Goal: Task Accomplishment & Management: Manage account settings

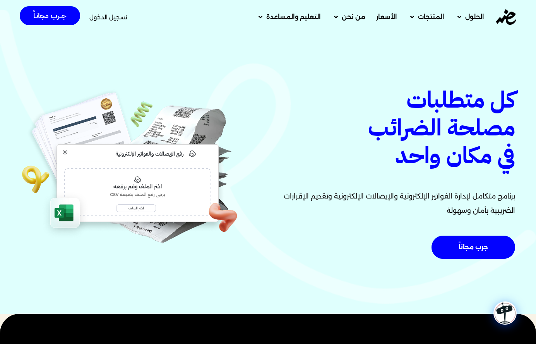
click at [108, 17] on span "تسجيل الدخول" at bounding box center [108, 17] width 38 height 6
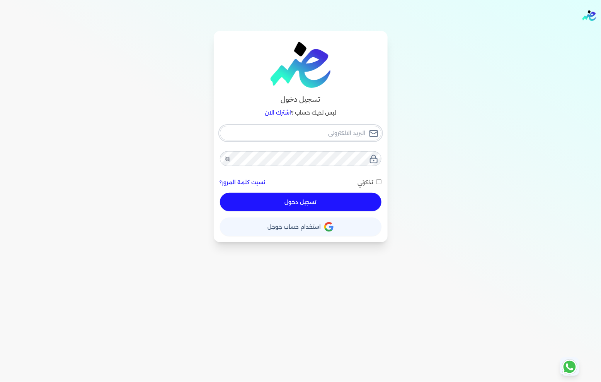
type input "[EMAIL_ADDRESS][DOMAIN_NAME]"
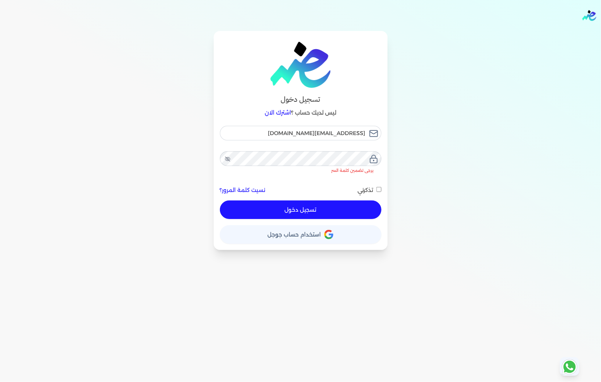
click at [282, 202] on button "تسجيل دخول" at bounding box center [301, 209] width 162 height 19
checkbox input "false"
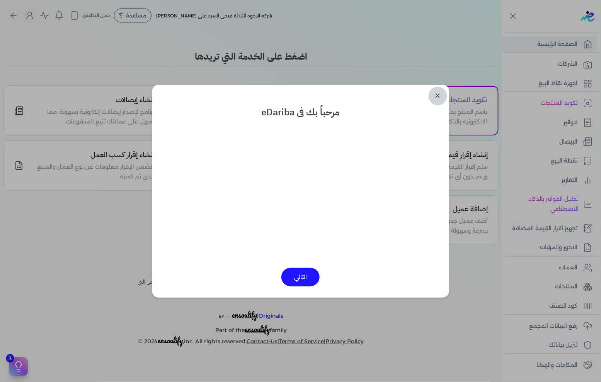
click at [437, 97] on link "✕" at bounding box center [438, 96] width 19 height 19
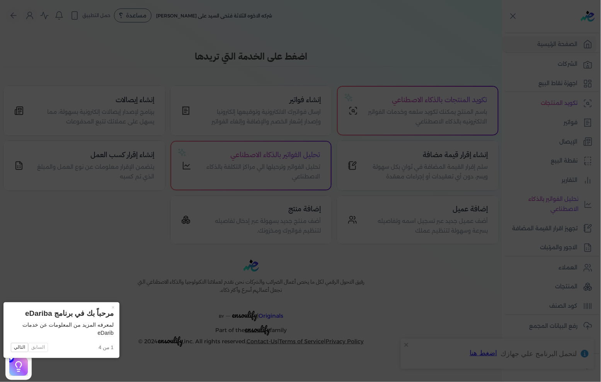
click at [351, 110] on icon at bounding box center [300, 191] width 601 height 382
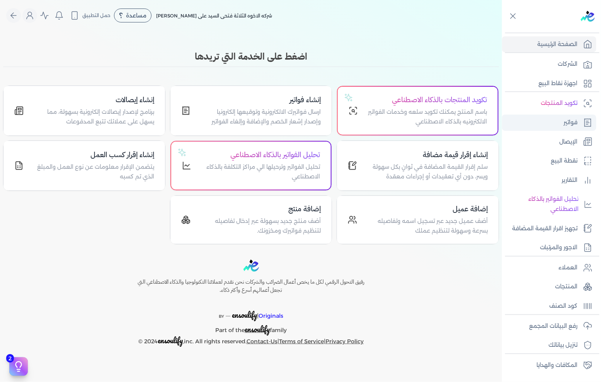
click at [543, 114] on link "فواتير" at bounding box center [549, 122] width 94 height 16
